Goal: Task Accomplishment & Management: Manage account settings

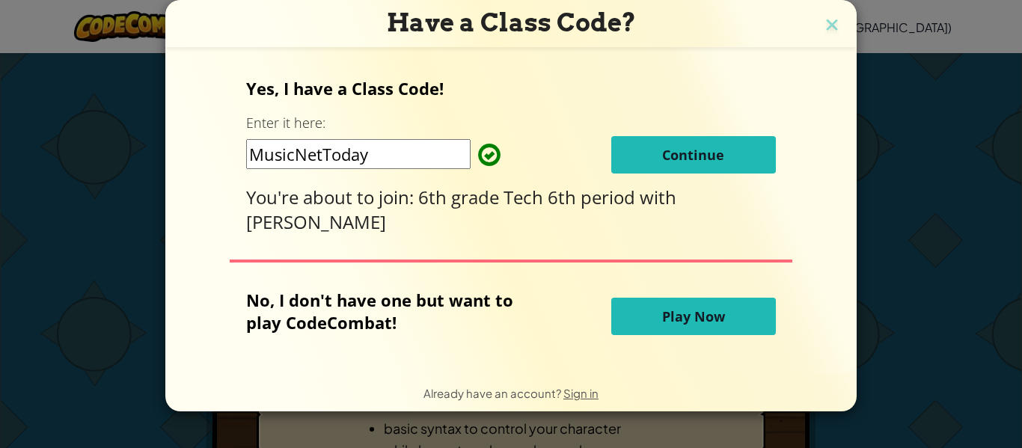
click at [669, 173] on button "Continue" at bounding box center [693, 154] width 165 height 37
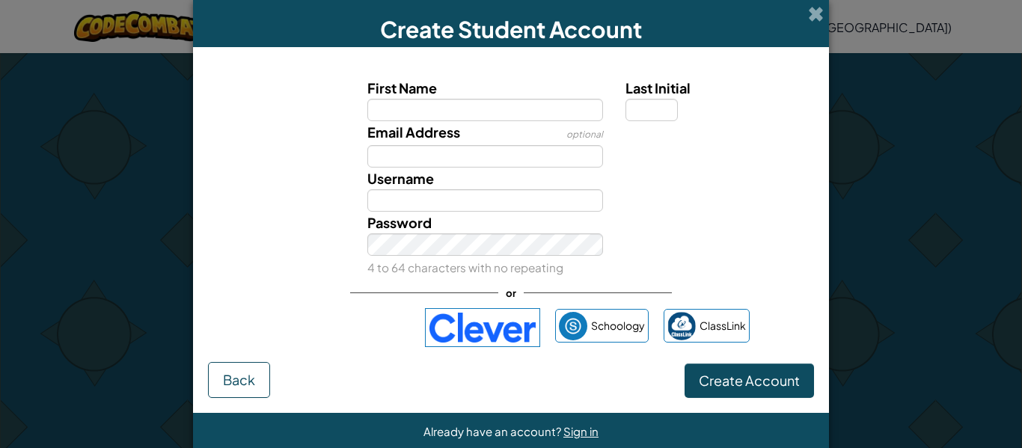
click at [581, 444] on div "Already have an account? Sign in" at bounding box center [511, 431] width 636 height 37
click at [587, 433] on span "Sign in" at bounding box center [580, 431] width 35 height 14
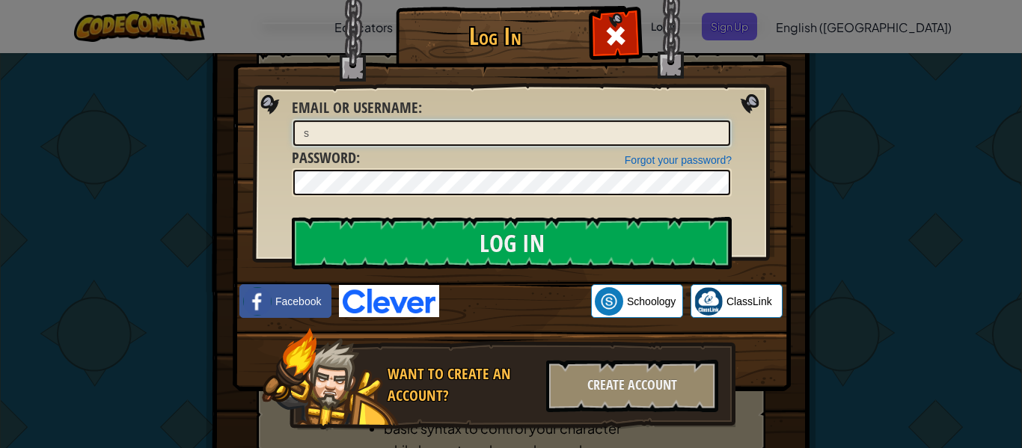
type input "[EMAIL_ADDRESS][DOMAIN_NAME]"
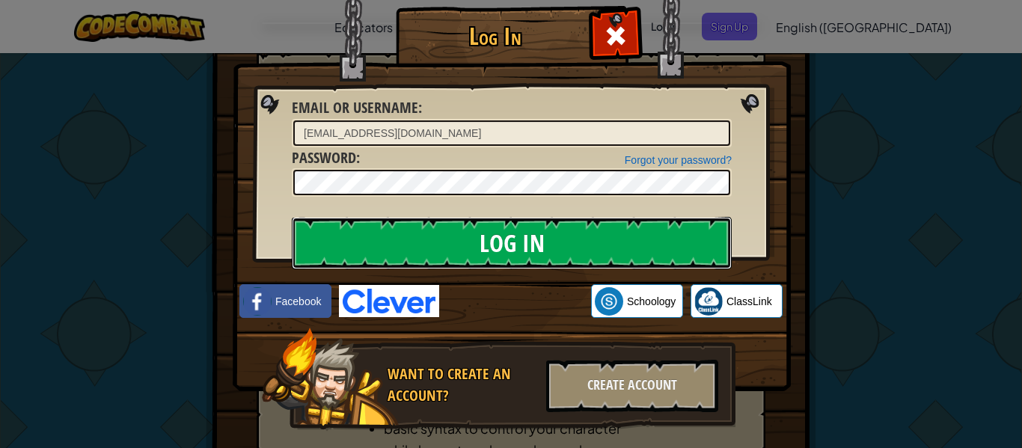
click at [645, 230] on input "Log In" at bounding box center [512, 243] width 440 height 52
click at [620, 241] on input "Log In" at bounding box center [512, 243] width 440 height 52
